Goal: Task Accomplishment & Management: Use online tool/utility

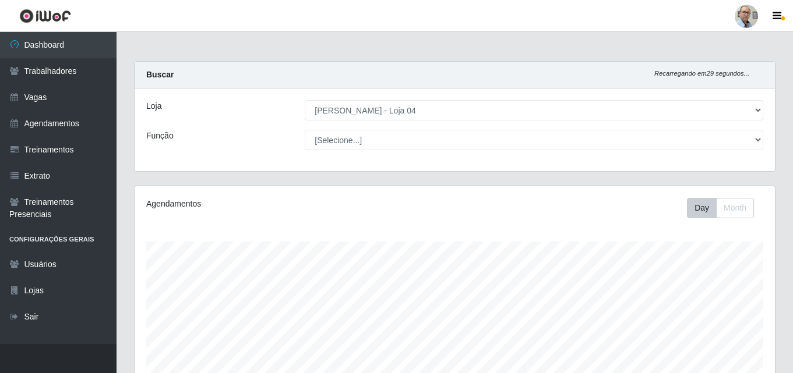
select select "251"
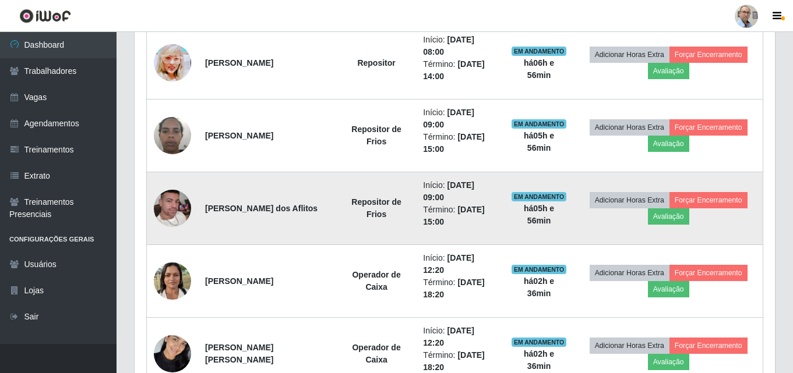
scroll to position [242, 640]
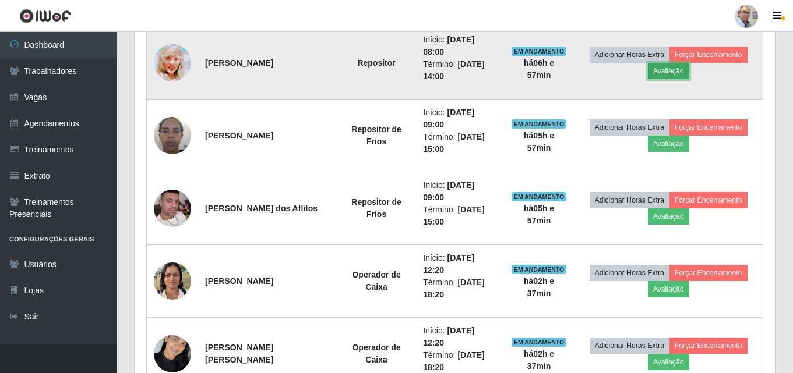
click at [680, 73] on button "Avaliação" at bounding box center [668, 71] width 41 height 16
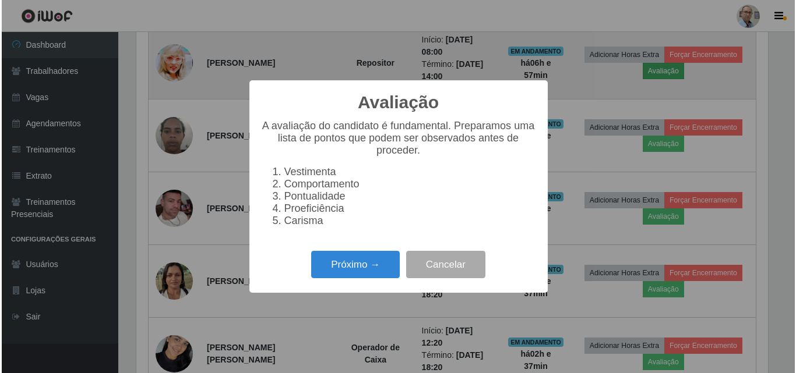
scroll to position [242, 635]
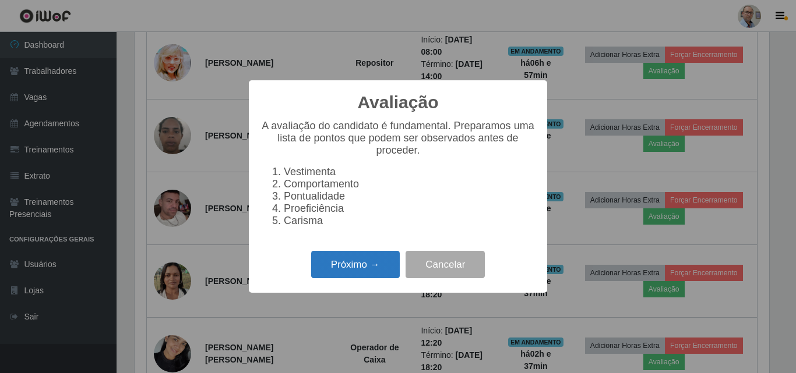
click at [362, 272] on button "Próximo →" at bounding box center [355, 264] width 89 height 27
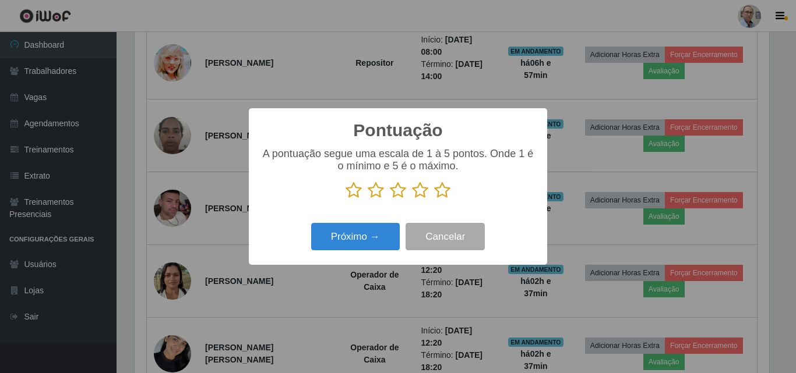
scroll to position [582433, 582041]
click at [443, 193] on icon at bounding box center [442, 190] width 16 height 17
click at [434, 199] on input "radio" at bounding box center [434, 199] width 0 height 0
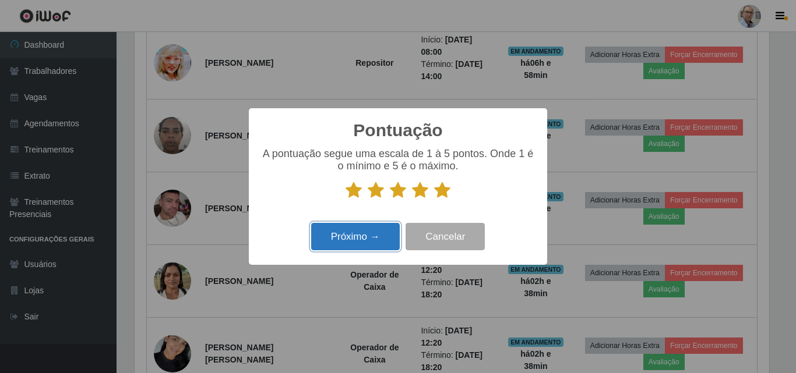
click at [360, 229] on button "Próximo →" at bounding box center [355, 236] width 89 height 27
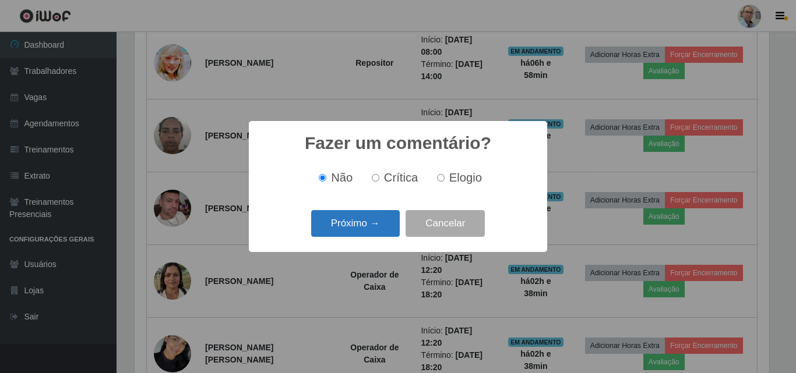
click at [367, 214] on button "Próximo →" at bounding box center [355, 223] width 89 height 27
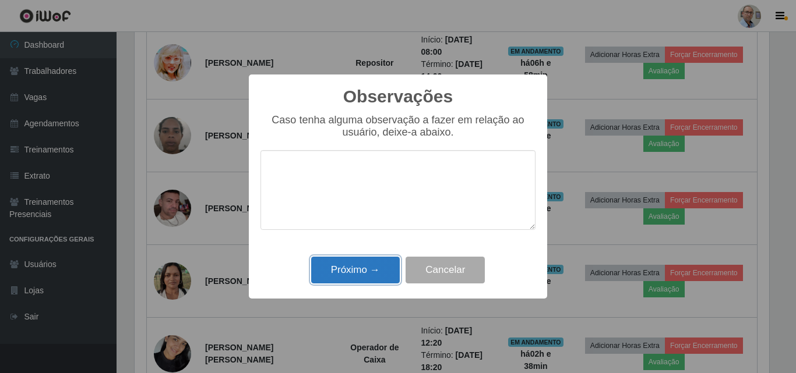
click at [357, 274] on button "Próximo →" at bounding box center [355, 270] width 89 height 27
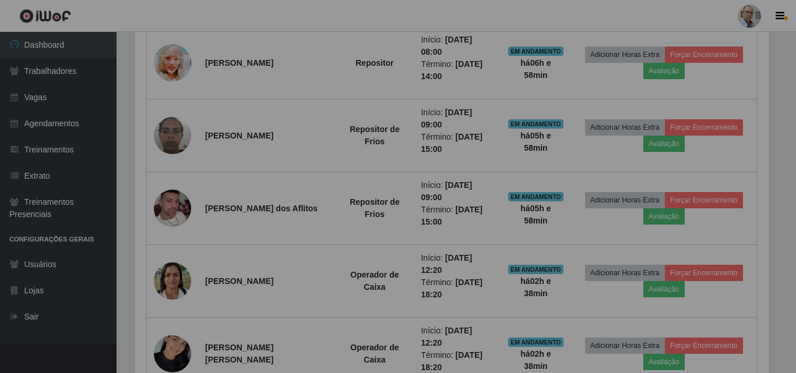
scroll to position [242, 640]
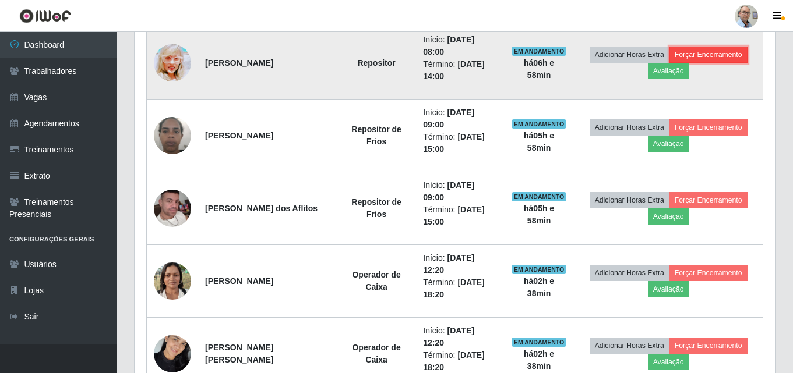
click at [710, 54] on button "Forçar Encerramento" at bounding box center [708, 55] width 78 height 16
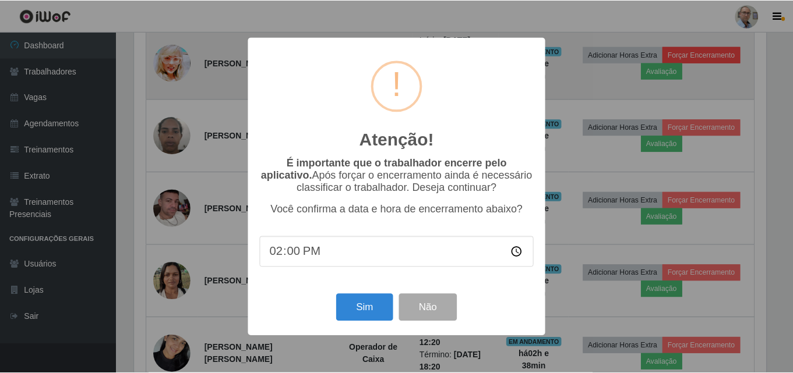
scroll to position [242, 635]
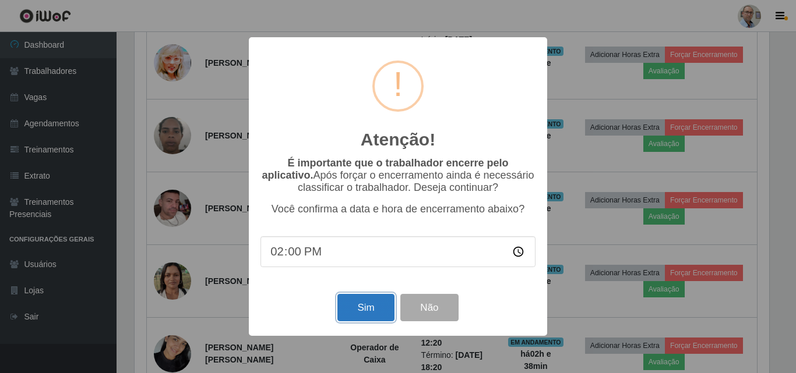
click at [368, 311] on button "Sim" at bounding box center [365, 307] width 57 height 27
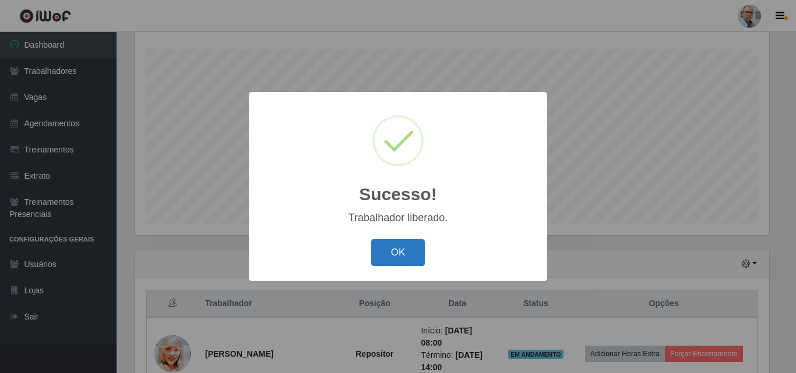
click at [413, 258] on button "OK" at bounding box center [398, 252] width 54 height 27
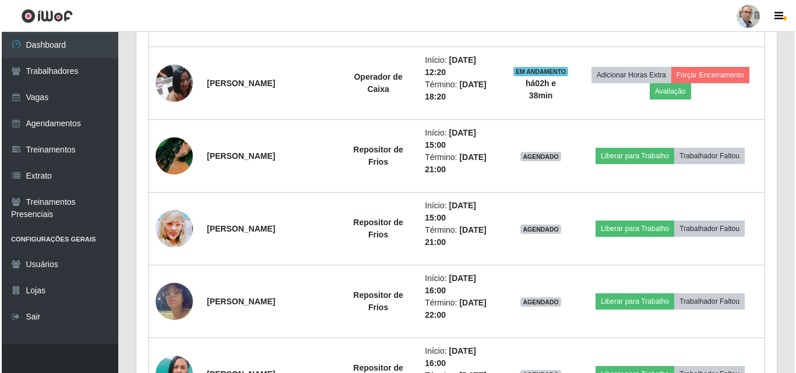
scroll to position [776, 0]
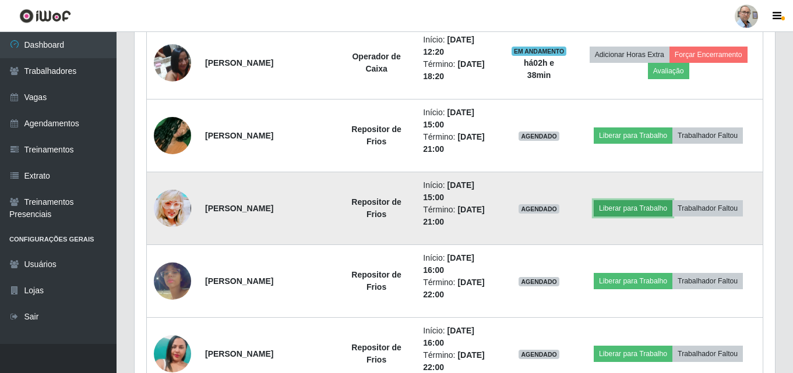
click at [646, 209] on button "Liberar para Trabalho" at bounding box center [633, 208] width 79 height 16
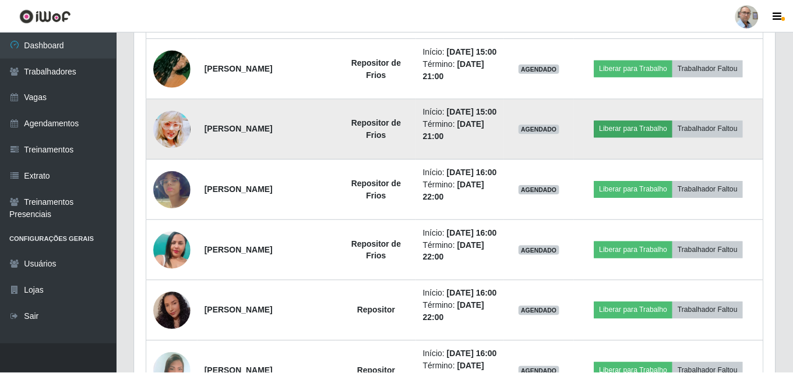
scroll to position [242, 635]
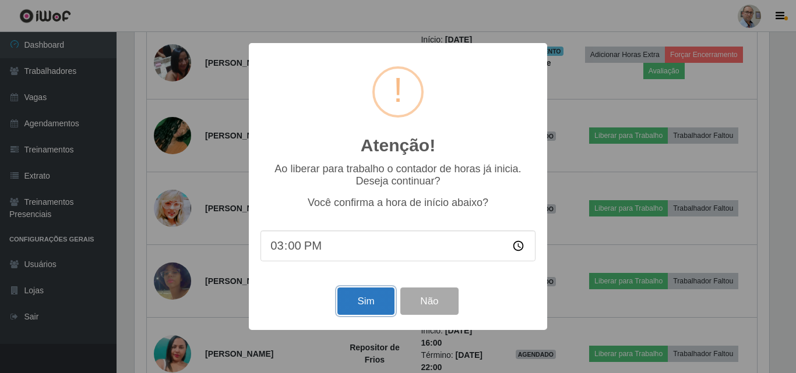
click at [369, 299] on button "Sim" at bounding box center [365, 301] width 57 height 27
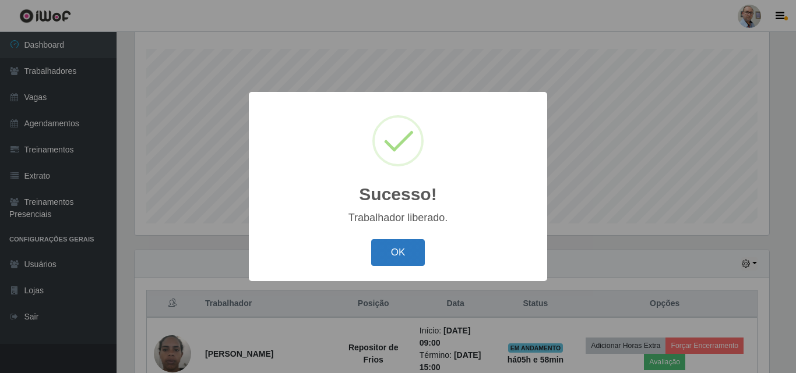
click at [399, 250] on button "OK" at bounding box center [398, 252] width 54 height 27
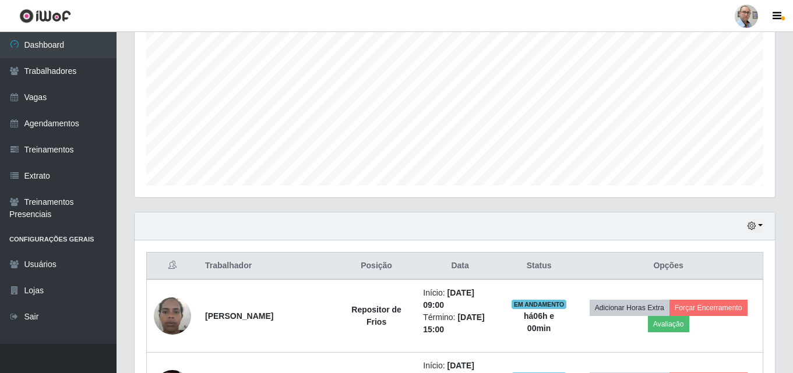
scroll to position [251, 0]
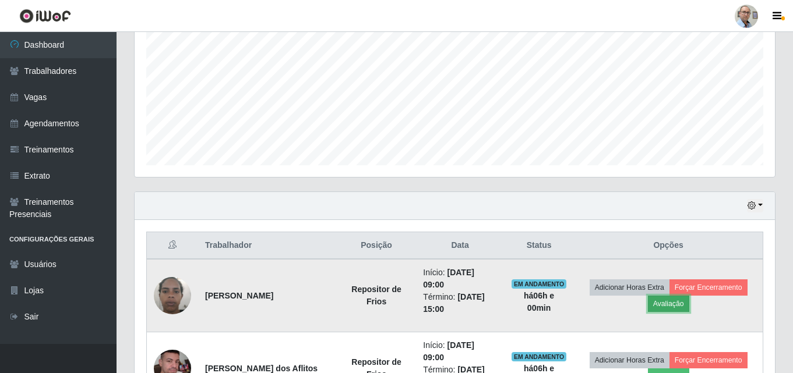
click at [672, 302] on button "Avaliação" at bounding box center [668, 304] width 41 height 16
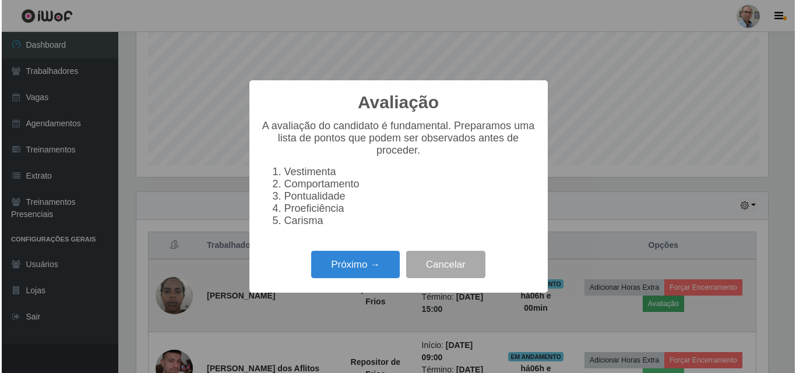
scroll to position [242, 635]
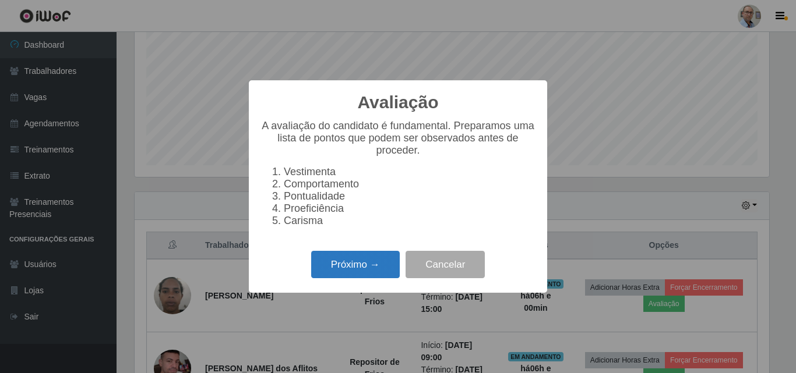
click at [338, 276] on button "Próximo →" at bounding box center [355, 264] width 89 height 27
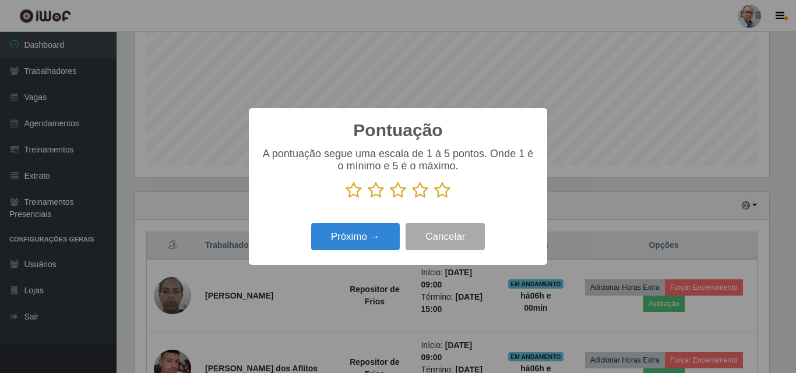
click at [442, 193] on icon at bounding box center [442, 190] width 16 height 17
click at [434, 199] on input "radio" at bounding box center [434, 199] width 0 height 0
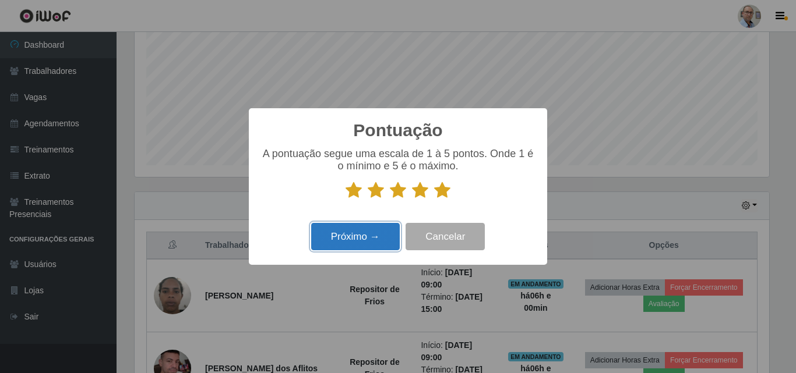
click at [369, 237] on button "Próximo →" at bounding box center [355, 236] width 89 height 27
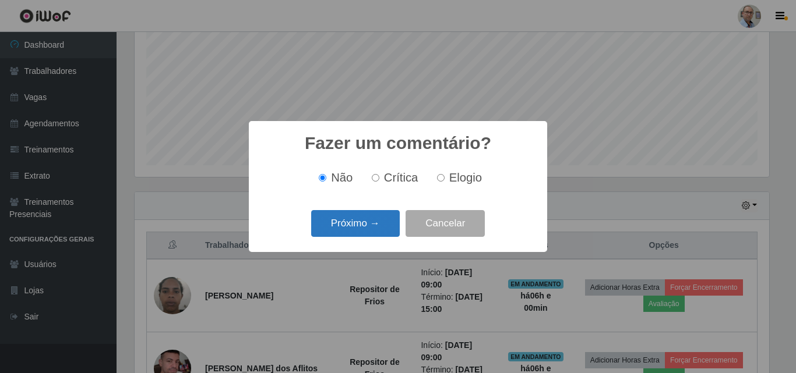
click at [369, 224] on button "Próximo →" at bounding box center [355, 223] width 89 height 27
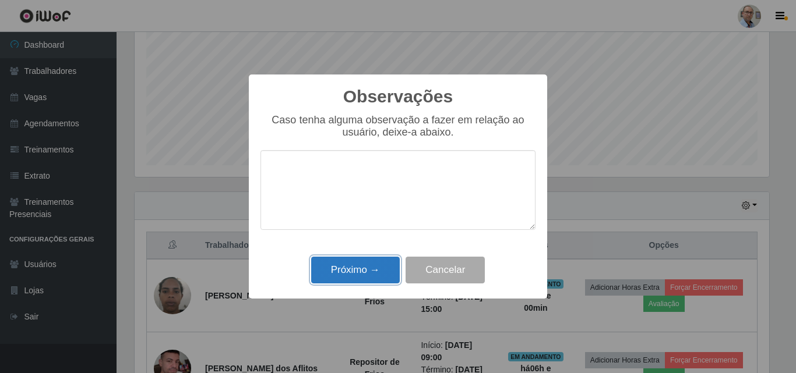
click at [371, 272] on button "Próximo →" at bounding box center [355, 270] width 89 height 27
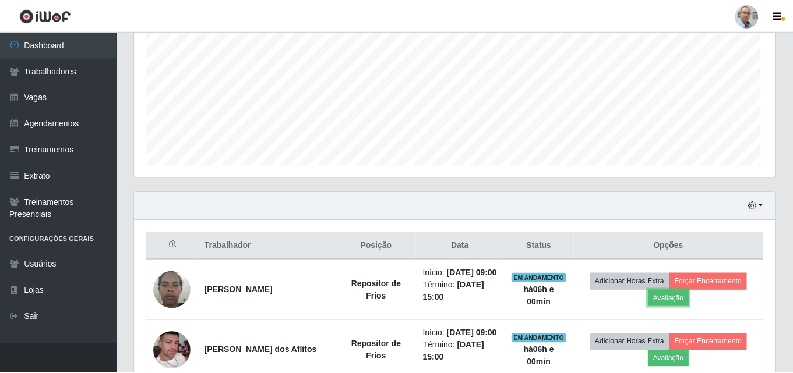
scroll to position [242, 640]
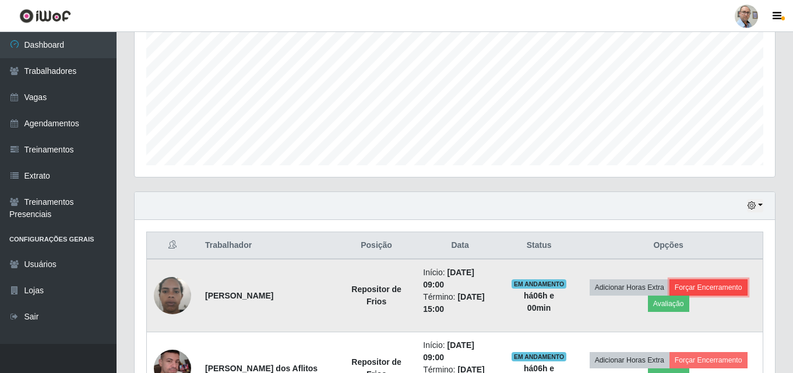
click at [674, 290] on button "Forçar Encerramento" at bounding box center [708, 288] width 78 height 16
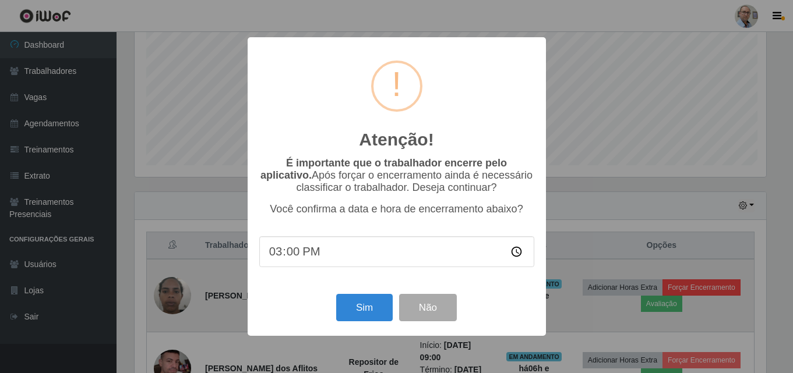
scroll to position [242, 635]
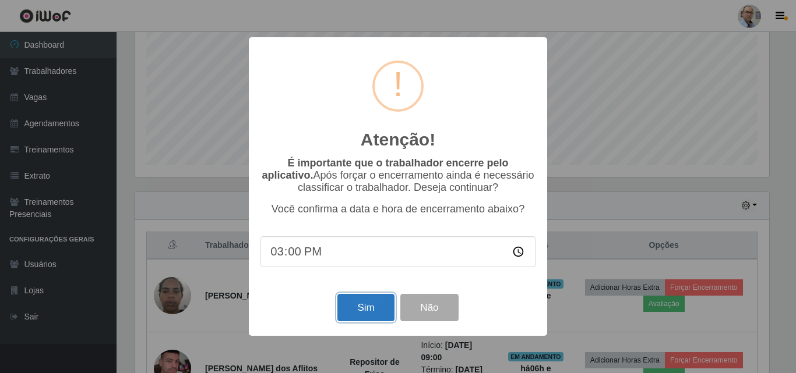
click at [356, 307] on button "Sim" at bounding box center [365, 307] width 57 height 27
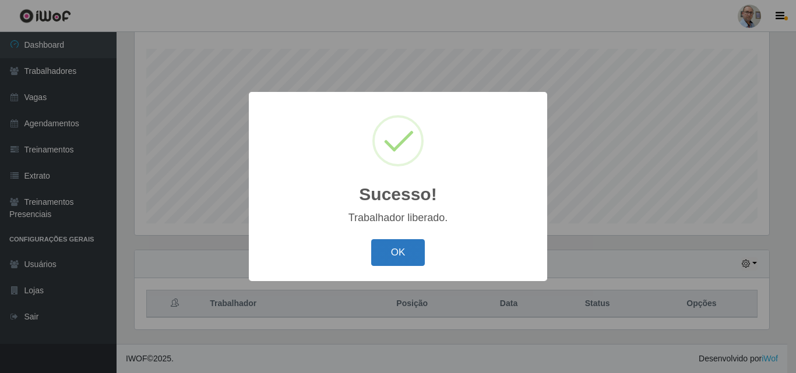
click at [415, 244] on button "OK" at bounding box center [398, 252] width 54 height 27
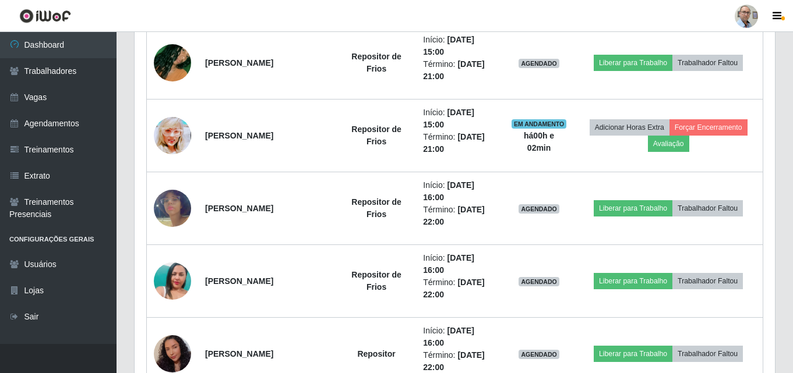
scroll to position [717, 0]
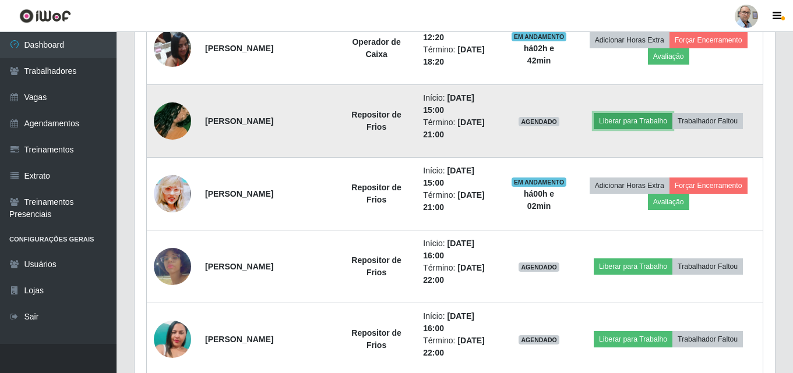
click at [658, 115] on button "Liberar para Trabalho" at bounding box center [633, 121] width 79 height 16
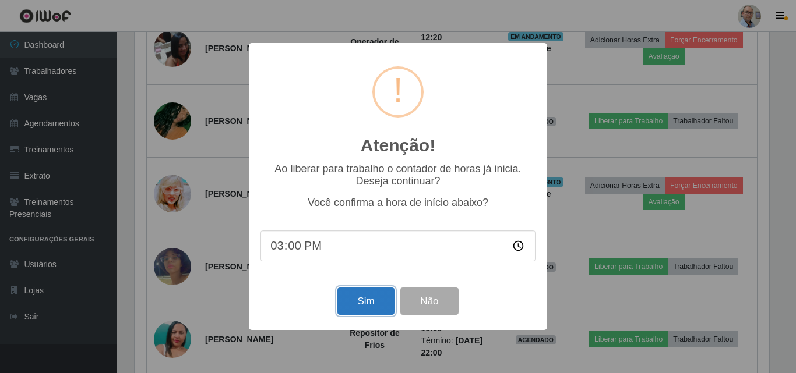
click at [358, 295] on button "Sim" at bounding box center [365, 301] width 57 height 27
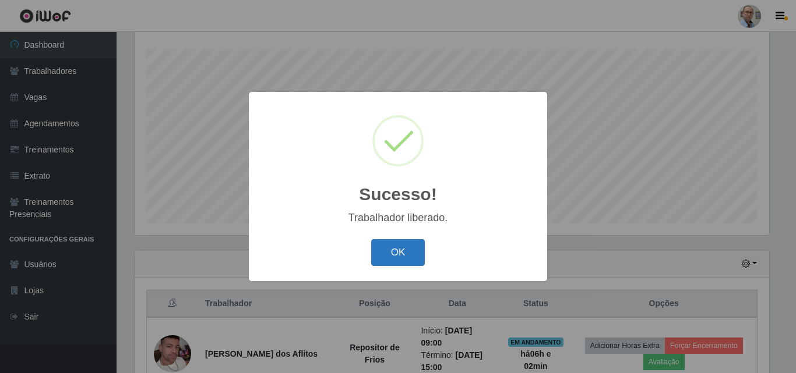
click at [399, 253] on button "OK" at bounding box center [398, 252] width 54 height 27
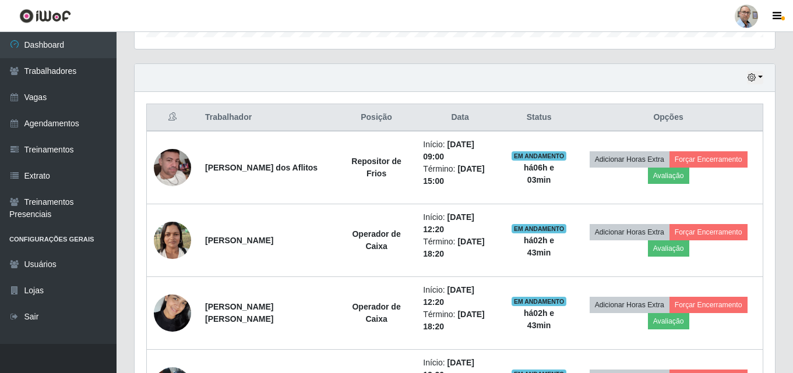
scroll to position [309, 0]
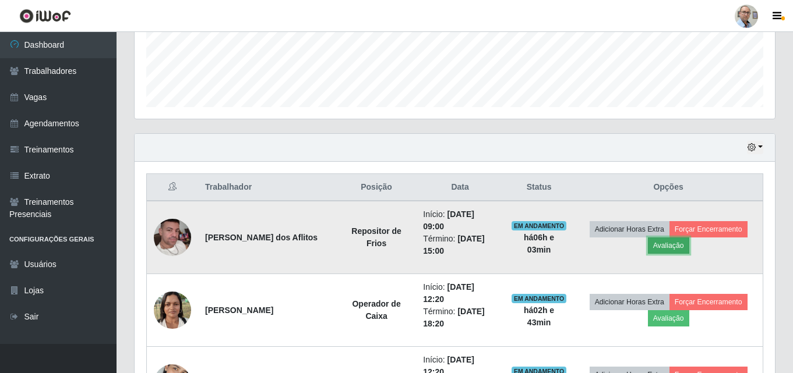
click at [668, 246] on button "Avaliação" at bounding box center [668, 246] width 41 height 16
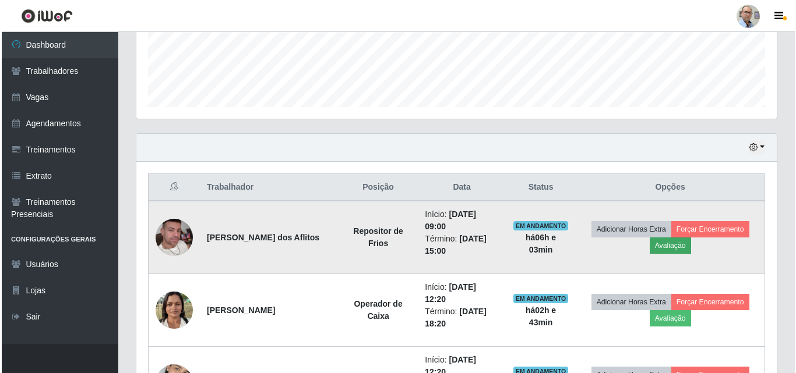
scroll to position [242, 635]
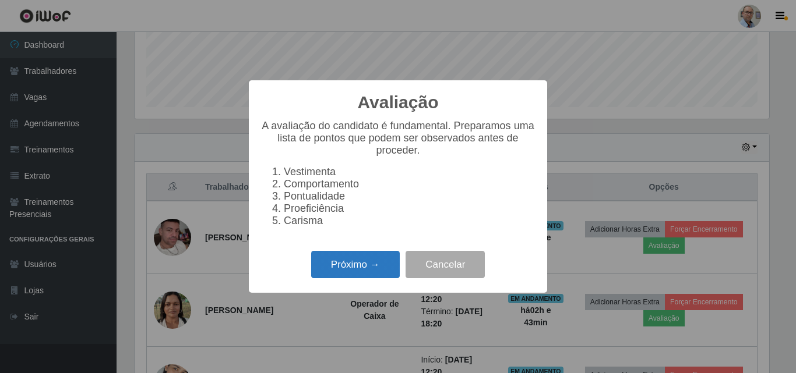
click at [323, 270] on button "Próximo →" at bounding box center [355, 264] width 89 height 27
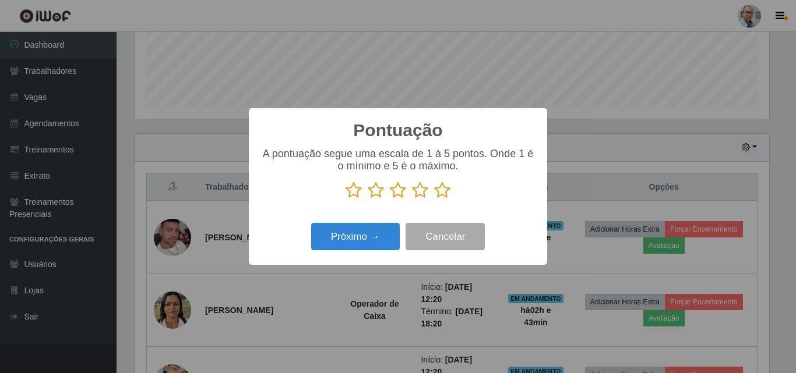
click at [444, 193] on icon at bounding box center [442, 190] width 16 height 17
click at [434, 199] on input "radio" at bounding box center [434, 199] width 0 height 0
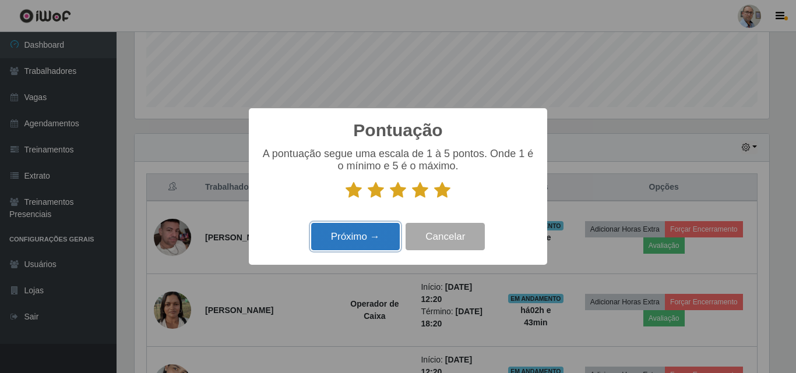
click at [380, 239] on button "Próximo →" at bounding box center [355, 236] width 89 height 27
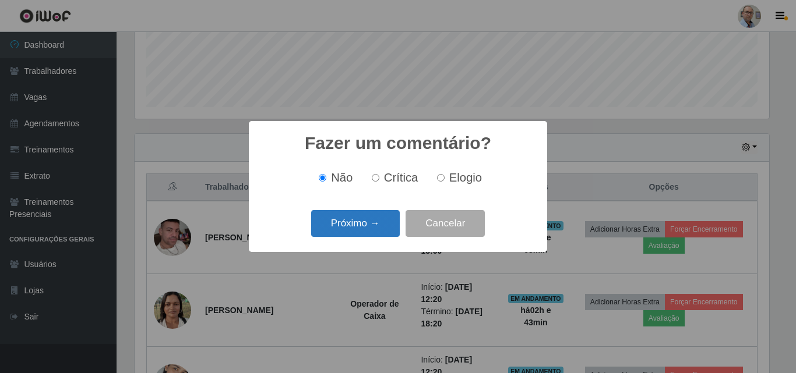
click at [378, 231] on button "Próximo →" at bounding box center [355, 223] width 89 height 27
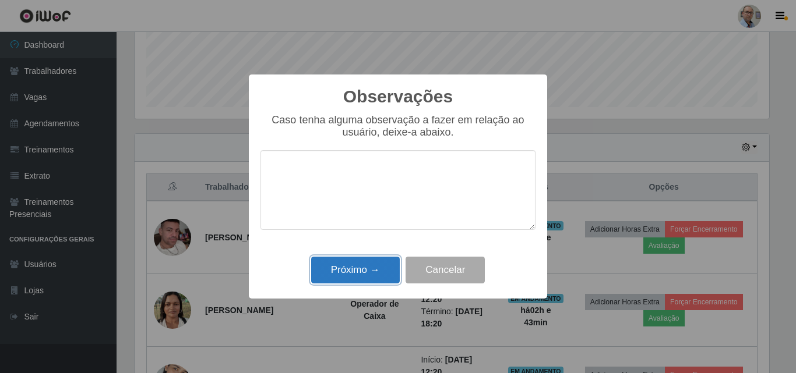
click at [379, 269] on button "Próximo →" at bounding box center [355, 270] width 89 height 27
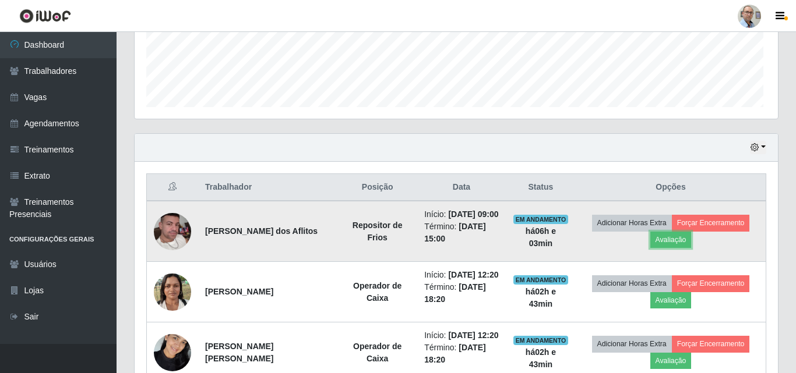
scroll to position [242, 640]
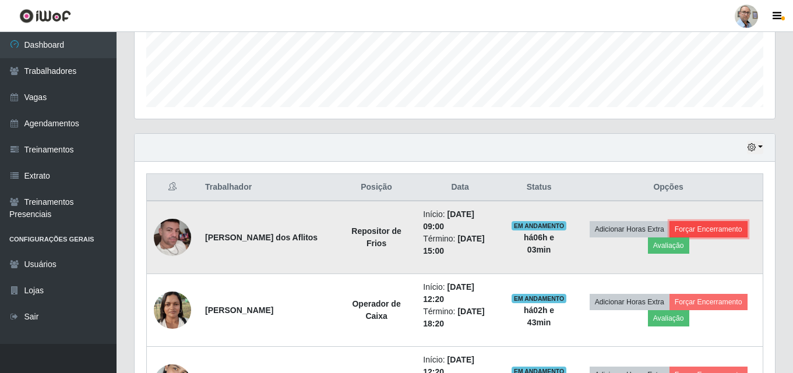
click at [710, 225] on button "Forçar Encerramento" at bounding box center [708, 229] width 78 height 16
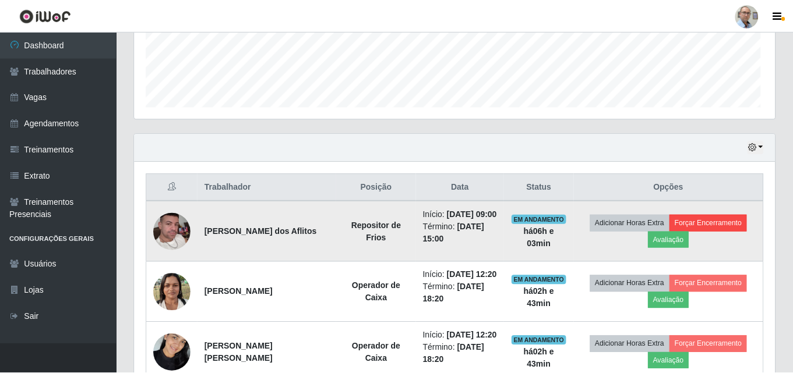
scroll to position [242, 635]
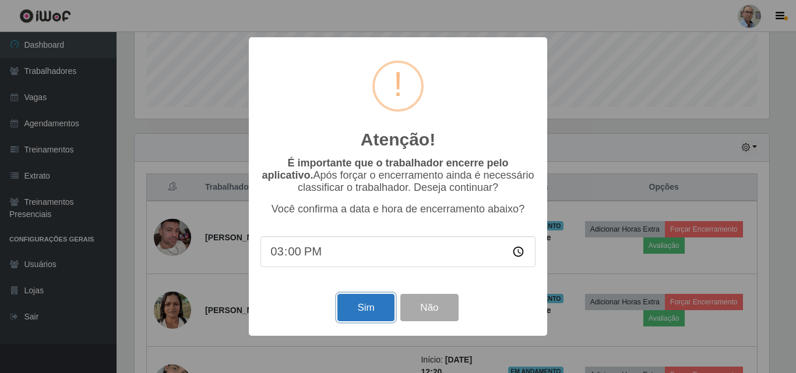
click at [365, 312] on button "Sim" at bounding box center [365, 307] width 57 height 27
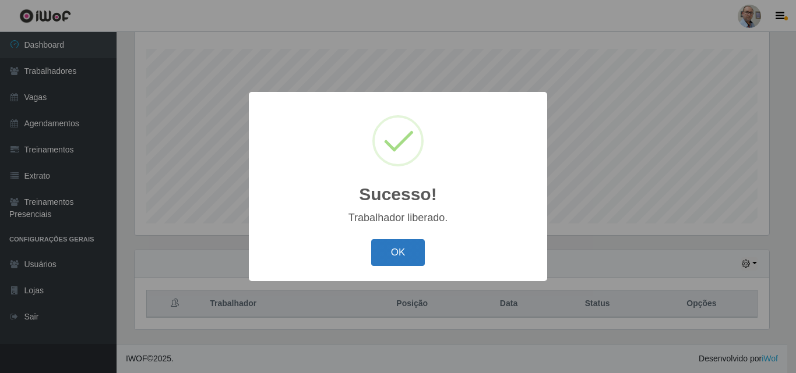
click at [388, 249] on button "OK" at bounding box center [398, 252] width 54 height 27
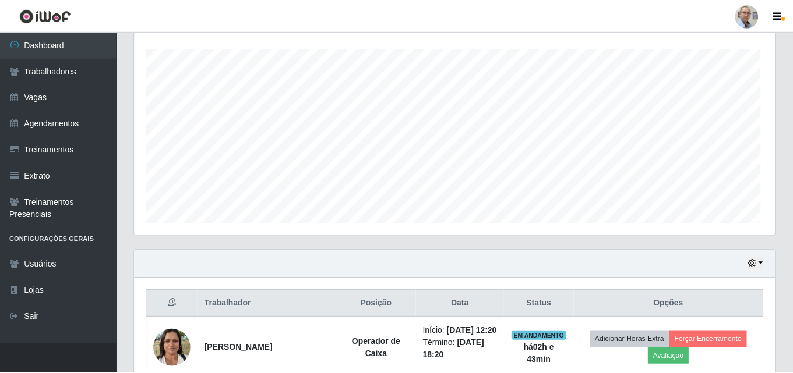
scroll to position [242, 640]
